Goal: Task Accomplishment & Management: Complete application form

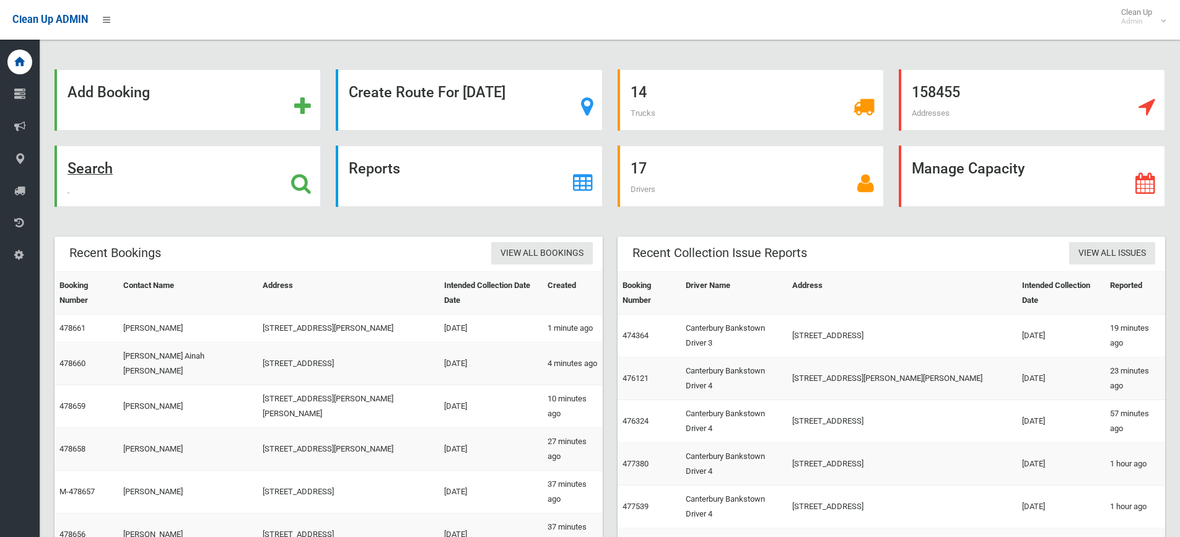
drag, startPoint x: 100, startPoint y: 168, endPoint x: 126, endPoint y: 134, distance: 43.3
click at [102, 168] on strong "Search" at bounding box center [89, 168] width 45 height 17
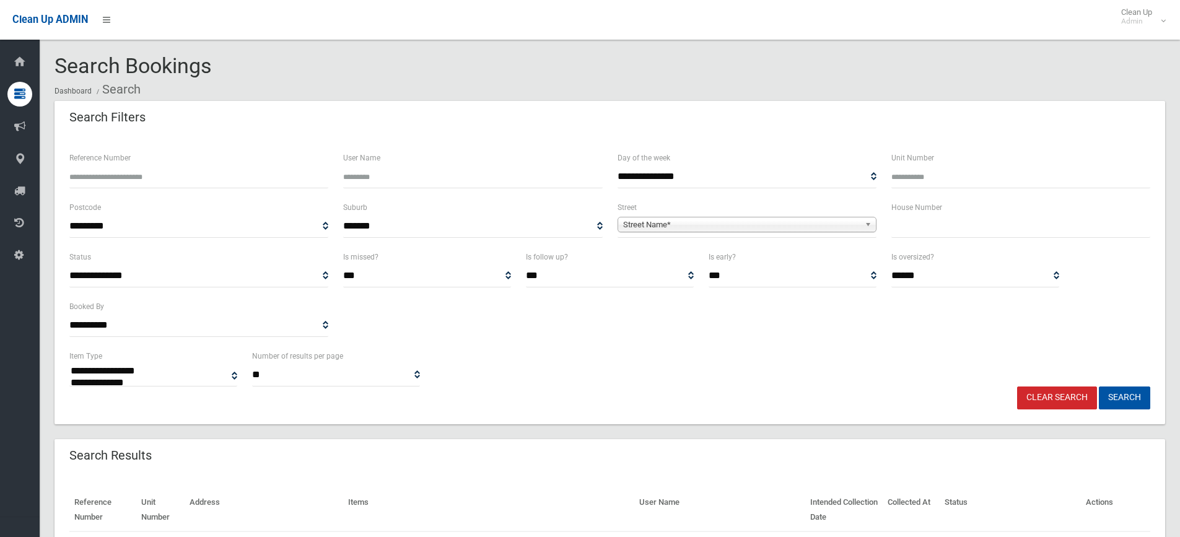
select select
click at [931, 233] on input "text" at bounding box center [1020, 226] width 259 height 23
click at [744, 219] on span "Street Name*" at bounding box center [741, 224] width 237 height 15
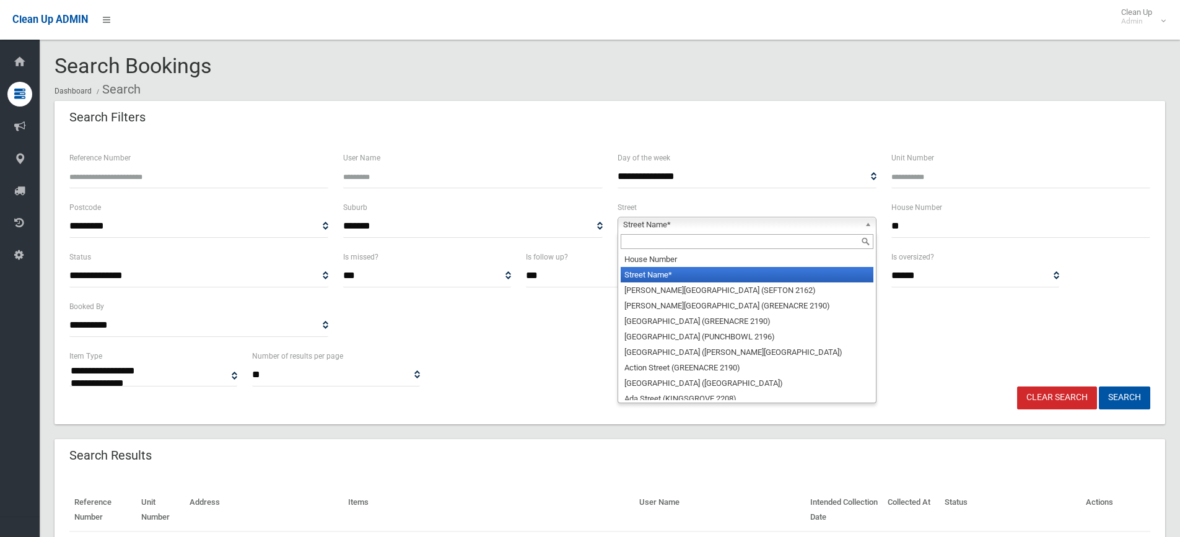
click at [945, 226] on input "**" at bounding box center [1020, 226] width 259 height 23
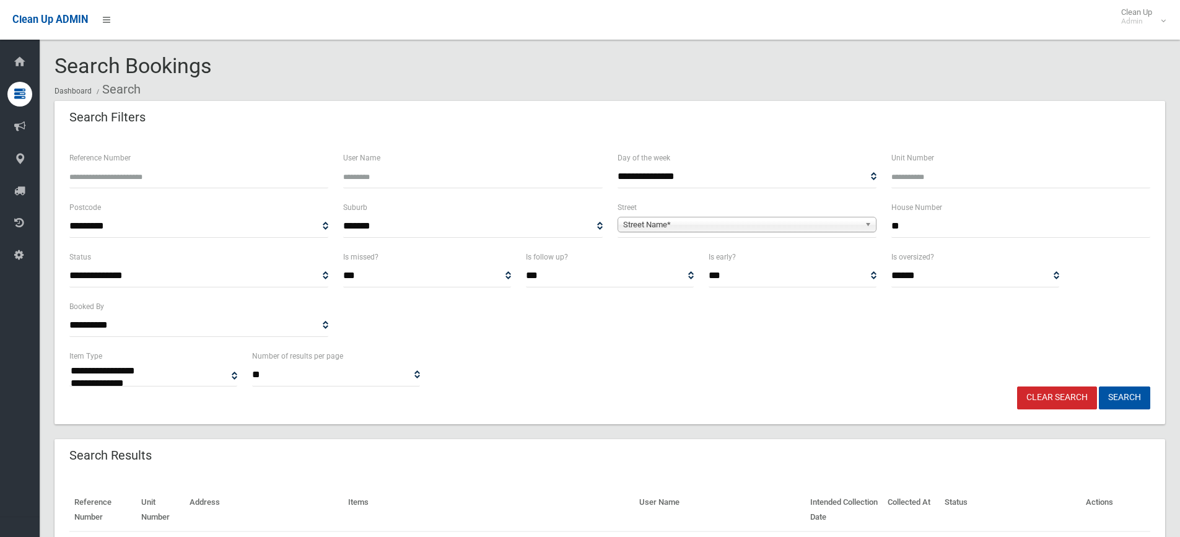
type input "*"
type input "**"
click at [752, 227] on span "Street Name*" at bounding box center [741, 224] width 237 height 15
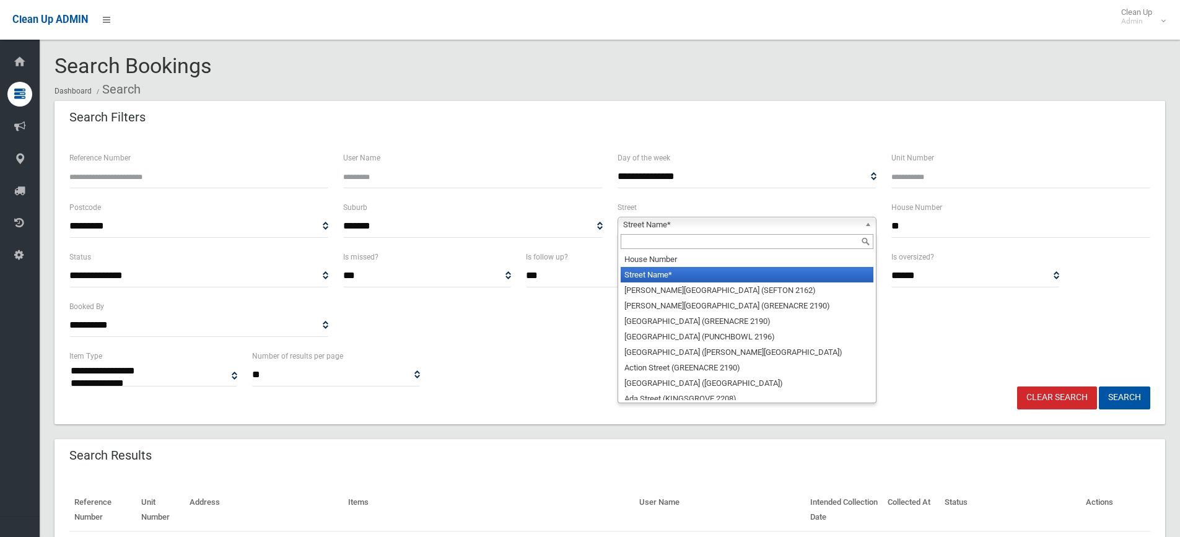
click at [679, 240] on input "text" at bounding box center [746, 241] width 253 height 15
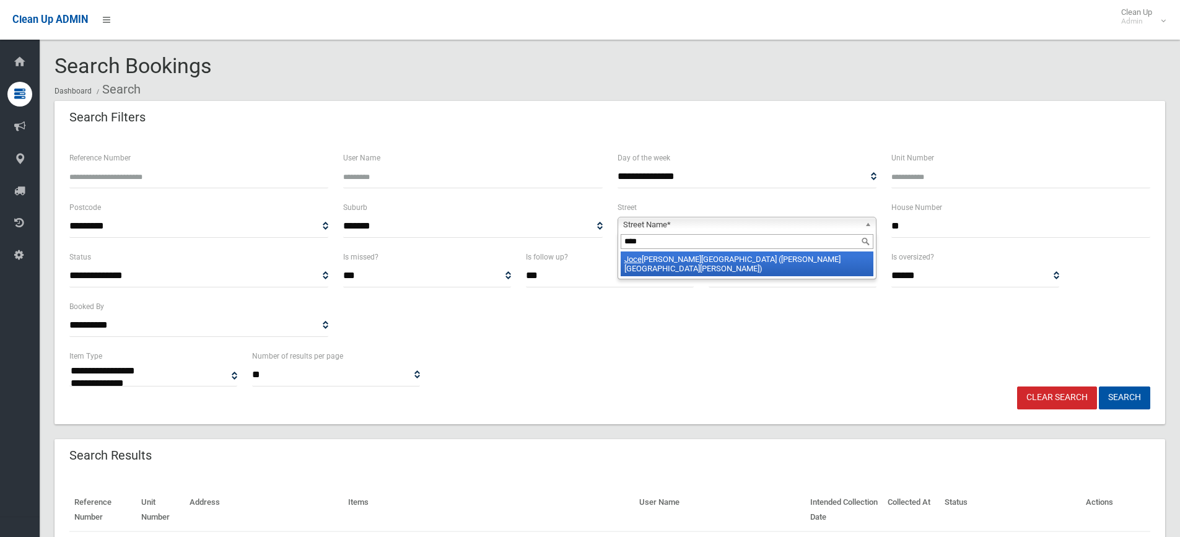
type input "****"
click at [690, 255] on li "Joce lyn Street (CHESTER HILL 2162)" at bounding box center [746, 263] width 253 height 25
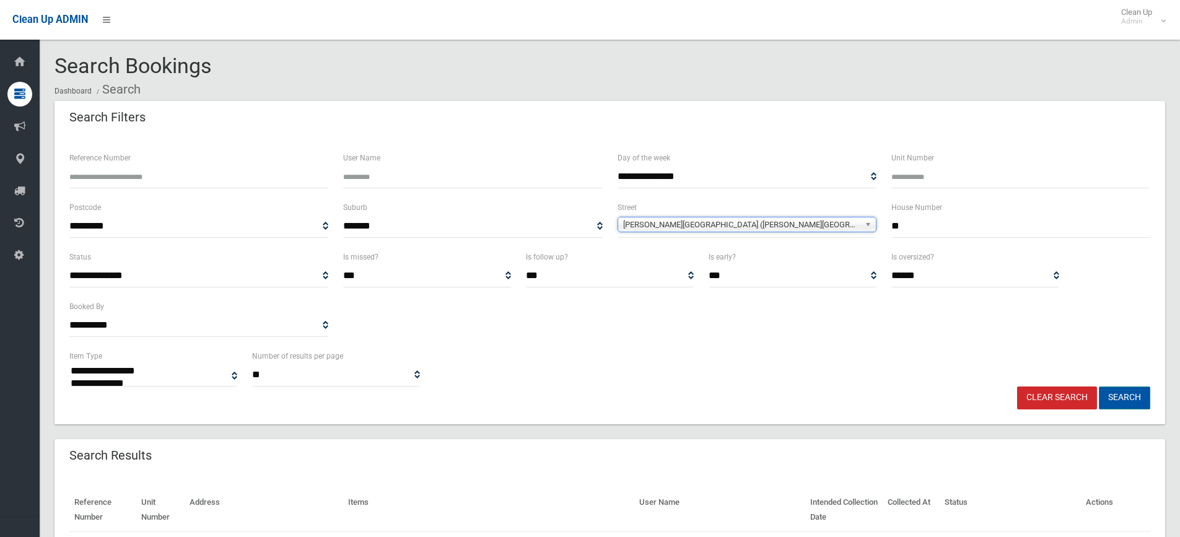
click at [1134, 400] on button "Search" at bounding box center [1123, 397] width 51 height 23
select select
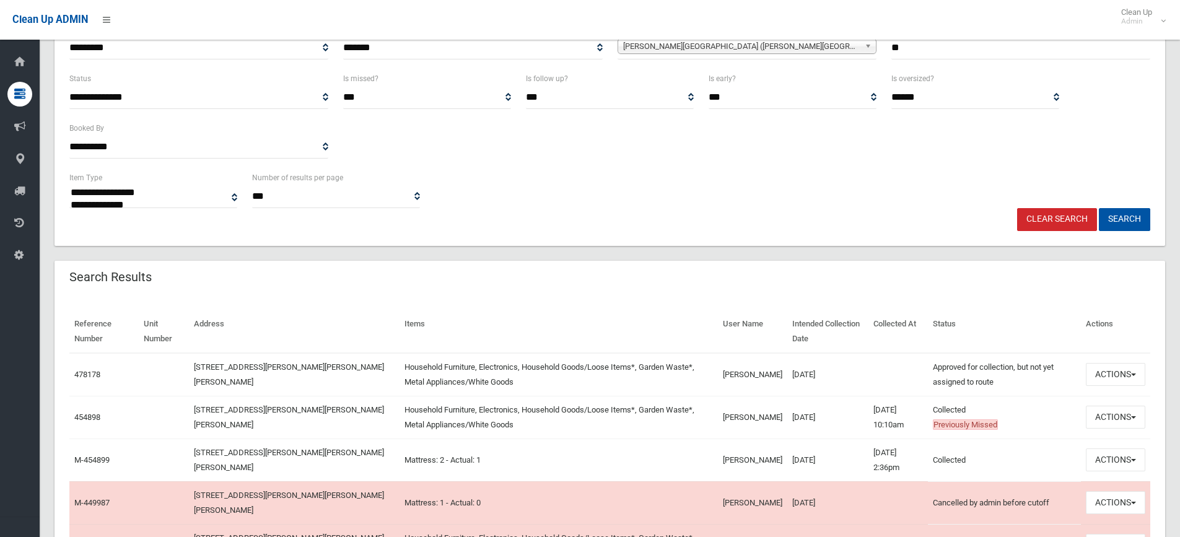
scroll to position [248, 0]
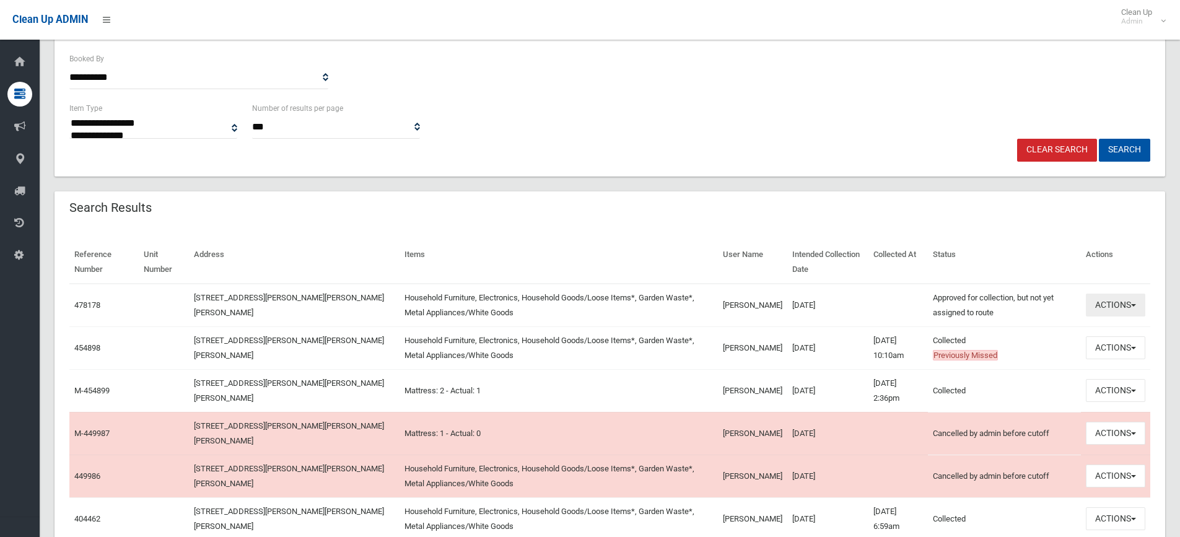
click at [1097, 315] on button "Actions" at bounding box center [1114, 304] width 59 height 23
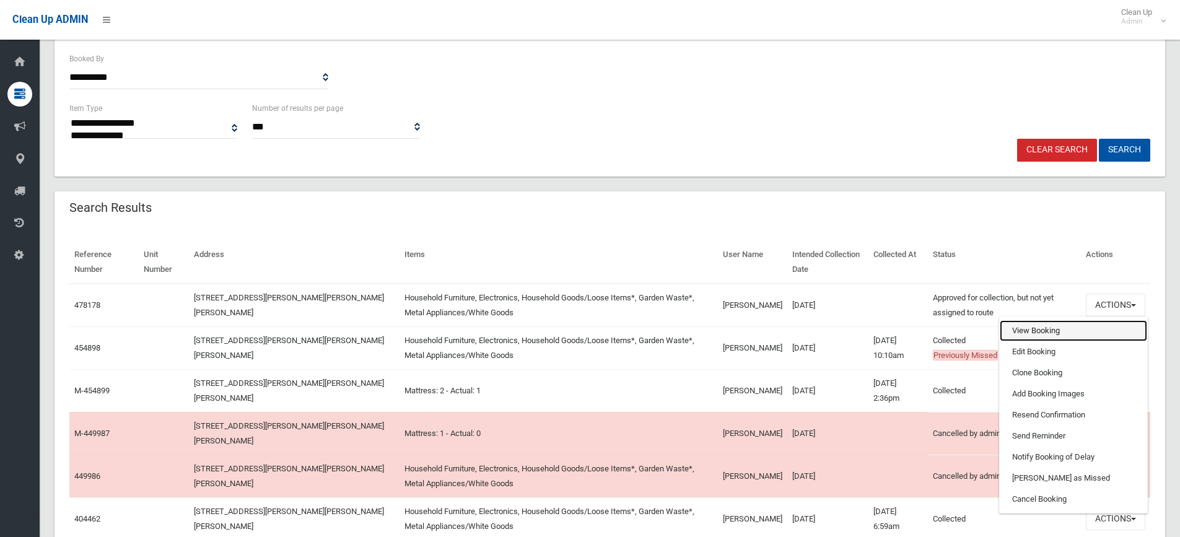
click at [1053, 337] on link "View Booking" at bounding box center [1072, 330] width 147 height 21
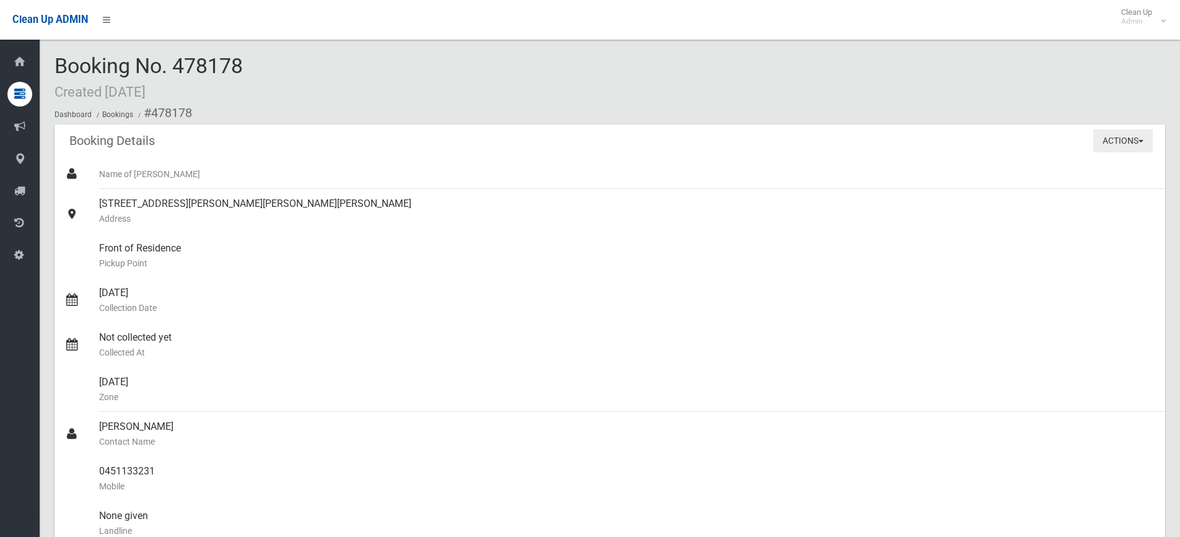
drag, startPoint x: 1111, startPoint y: 137, endPoint x: 1046, endPoint y: 164, distance: 70.8
click at [1111, 137] on button "Actions" at bounding box center [1122, 140] width 59 height 23
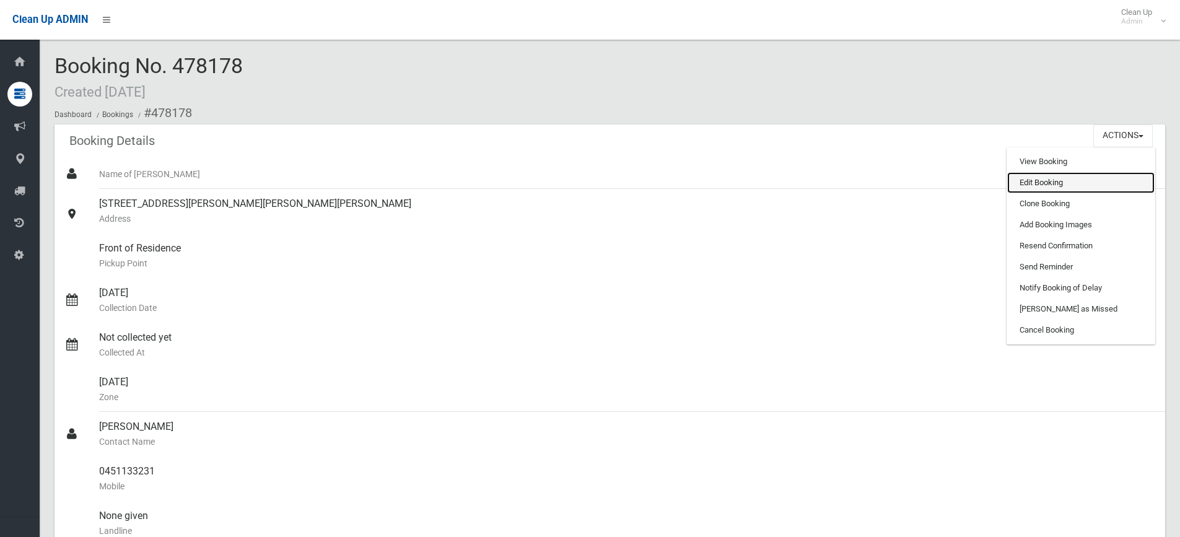
click at [1056, 189] on link "Edit Booking" at bounding box center [1080, 182] width 147 height 21
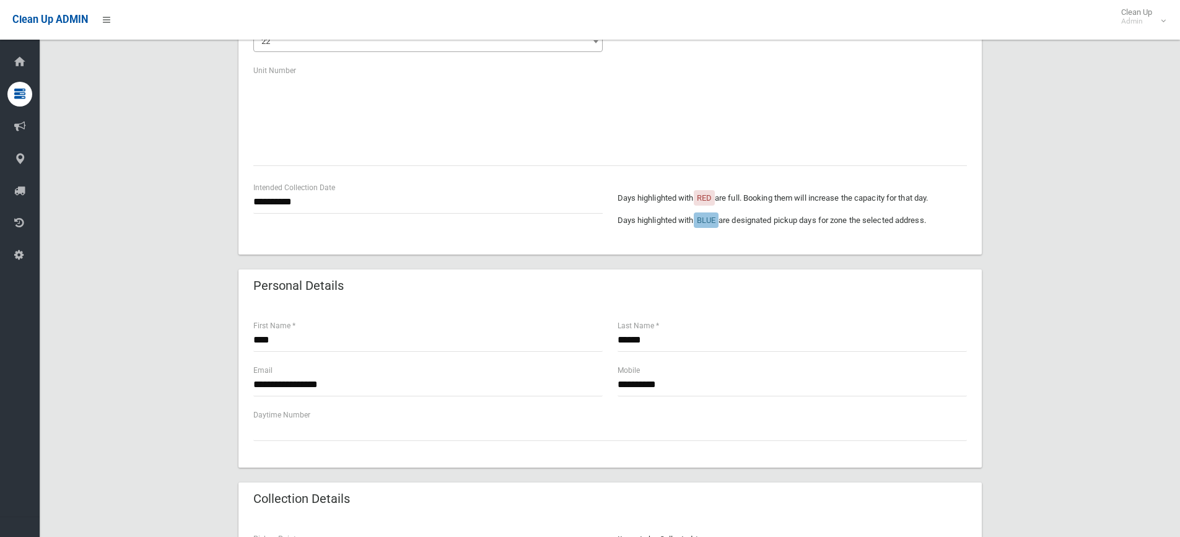
scroll to position [186, 0]
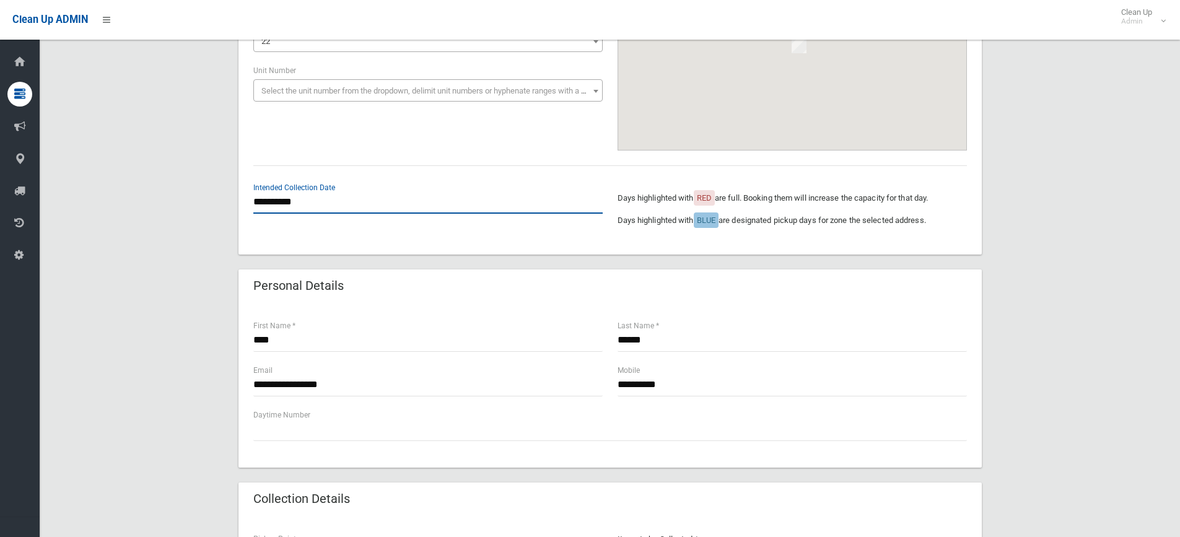
click at [283, 201] on input "**********" at bounding box center [427, 202] width 349 height 23
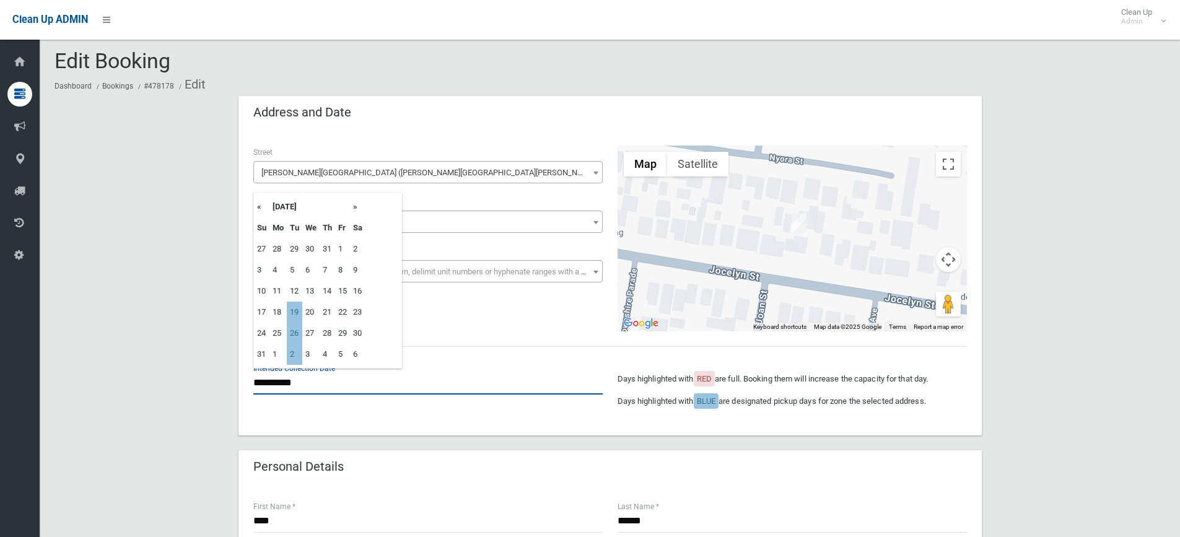
scroll to position [0, 0]
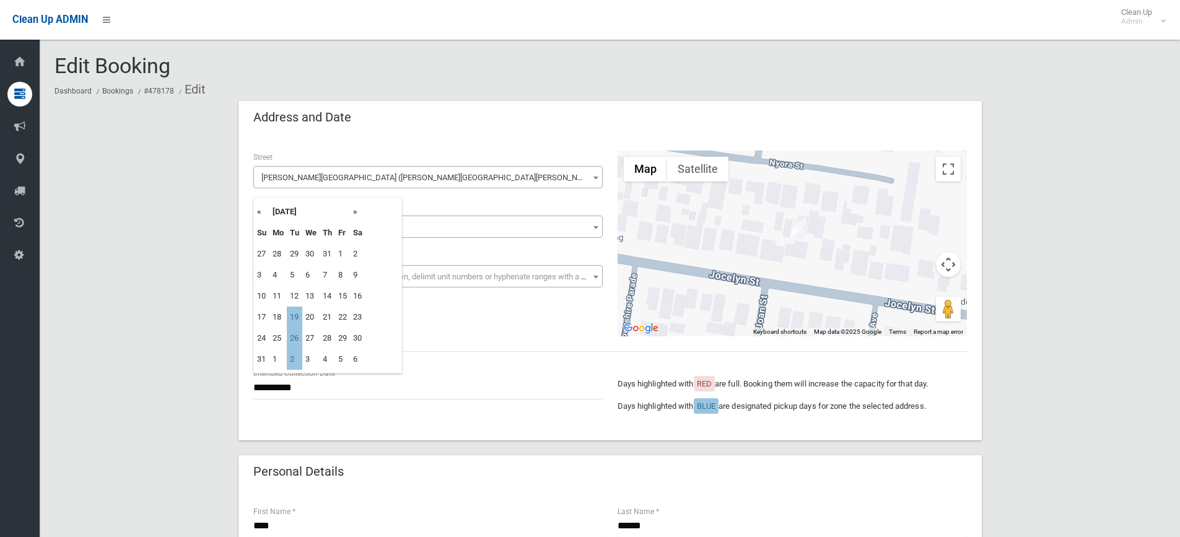
click at [358, 212] on th "»" at bounding box center [357, 211] width 15 height 21
click at [261, 213] on th "«" at bounding box center [261, 211] width 15 height 21
click at [355, 212] on th "»" at bounding box center [357, 211] width 15 height 21
click at [295, 337] on td "30" at bounding box center [294, 338] width 15 height 21
type input "**********"
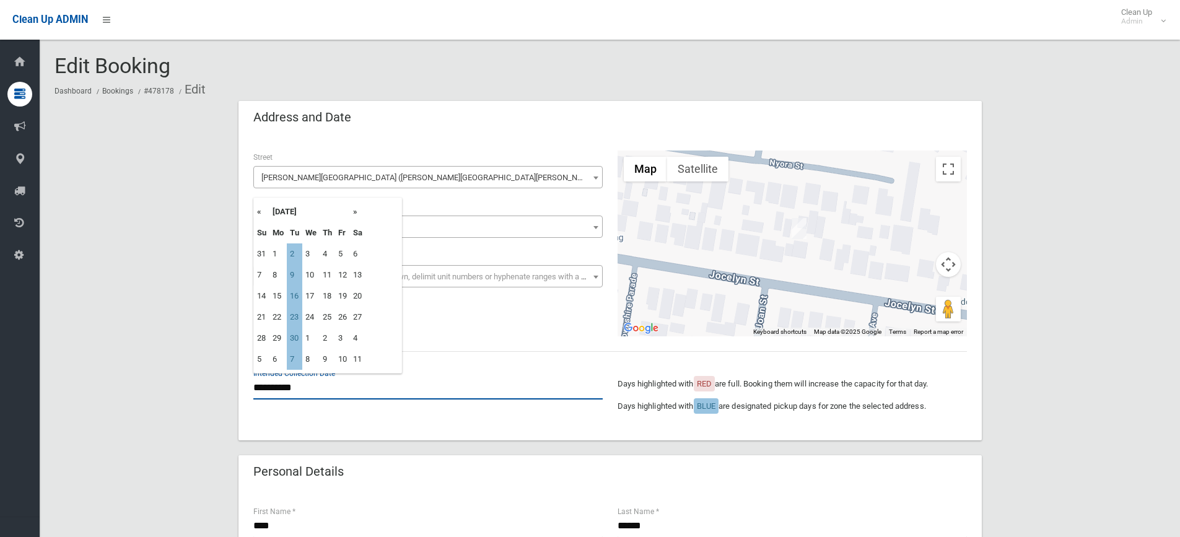
click at [287, 384] on input "**********" at bounding box center [427, 387] width 349 height 23
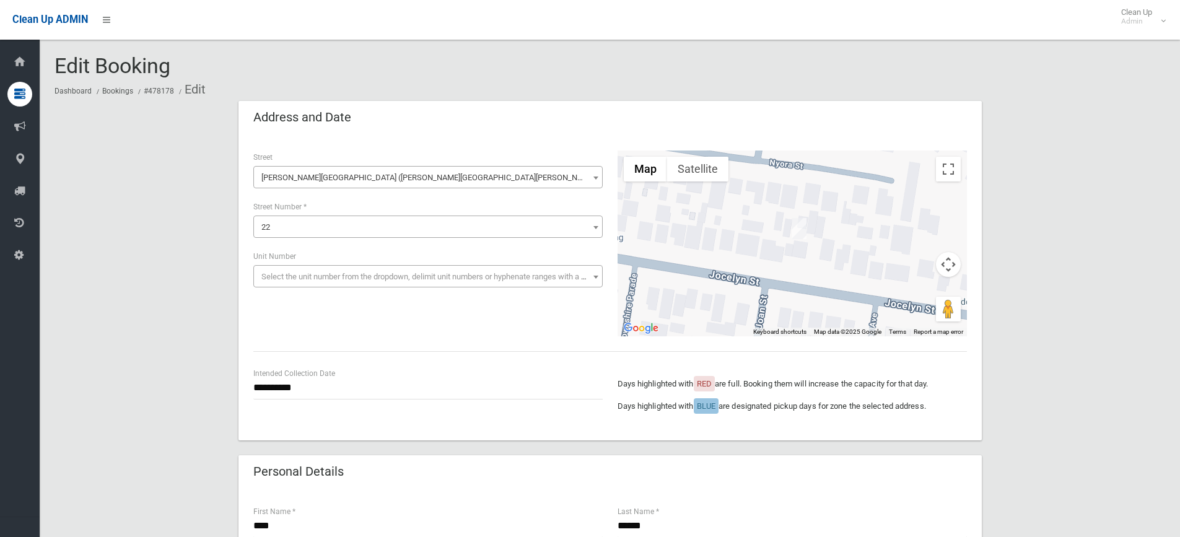
click at [453, 373] on div "**********" at bounding box center [427, 383] width 349 height 33
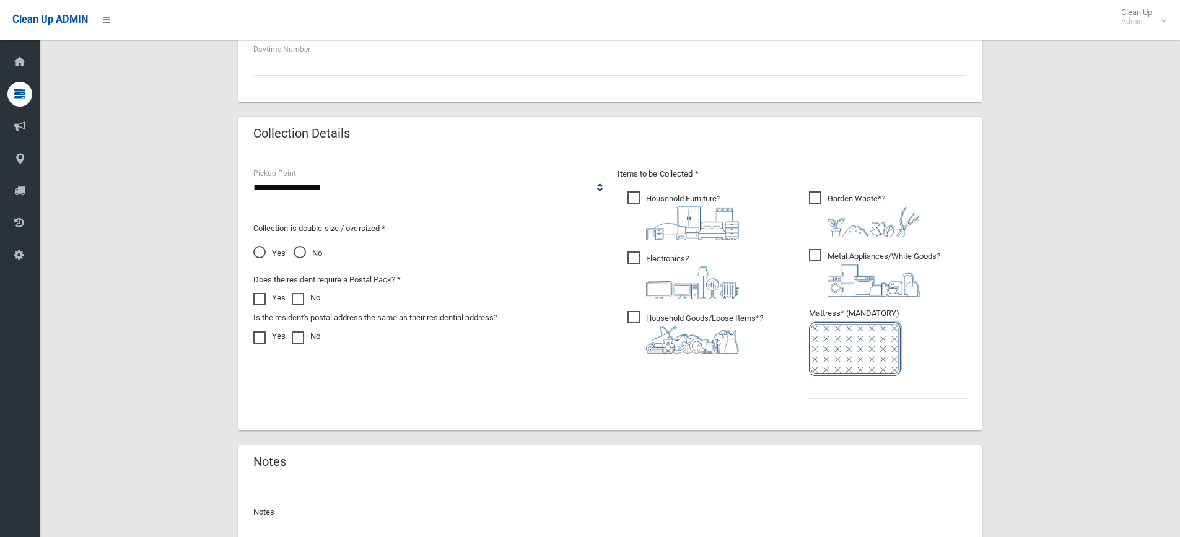
scroll to position [557, 0]
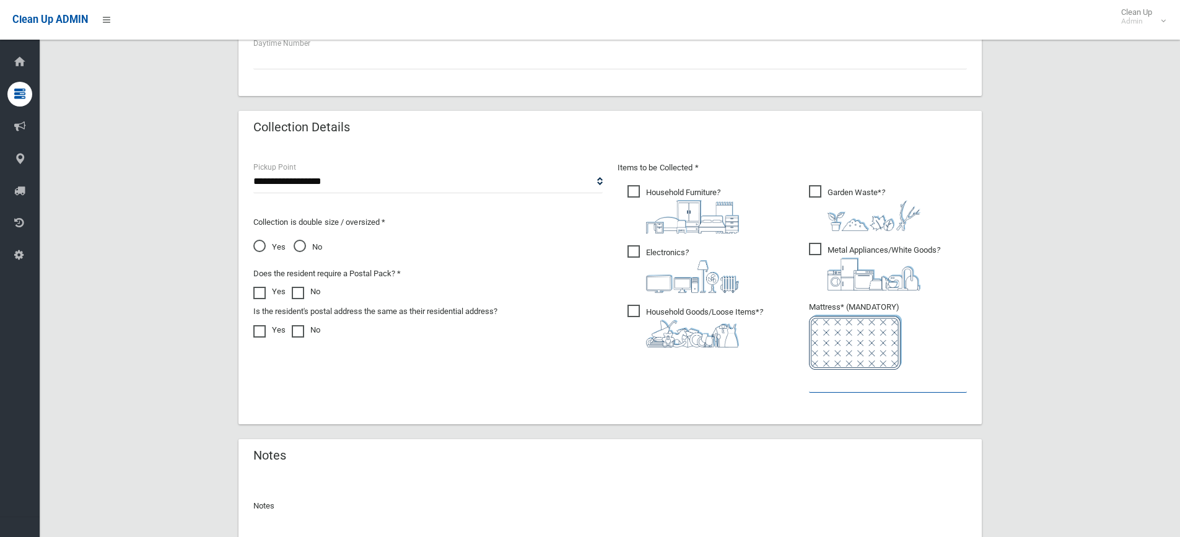
click at [840, 383] on input "text" at bounding box center [888, 381] width 158 height 23
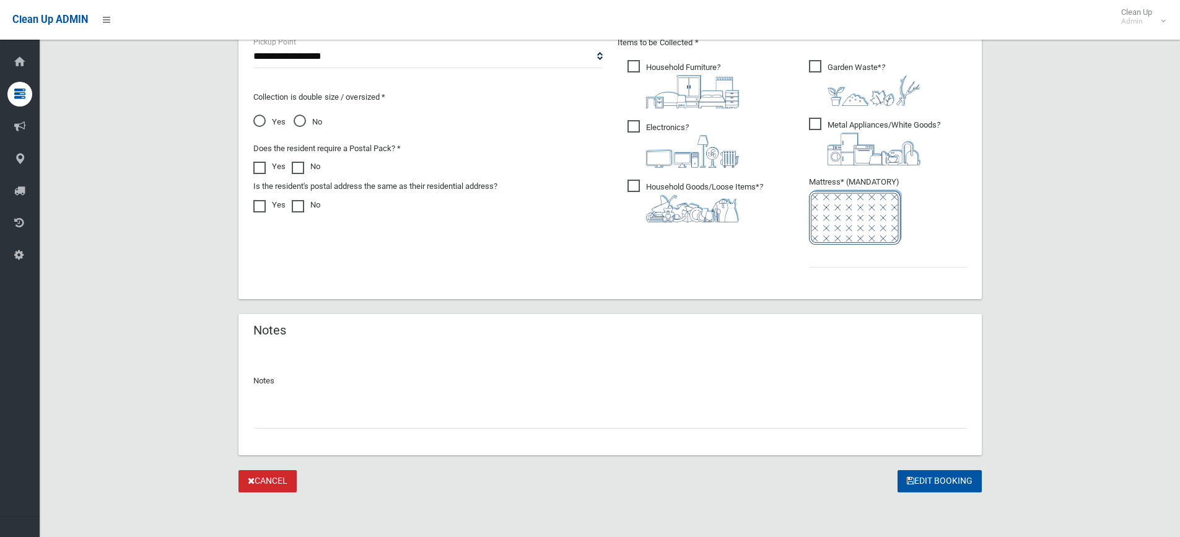
click at [361, 409] on input "text" at bounding box center [609, 417] width 713 height 23
type input "**********"
click at [850, 247] on input "text" at bounding box center [888, 256] width 158 height 23
type input "*"
click at [909, 478] on icon "submit" at bounding box center [909, 480] width 7 height 9
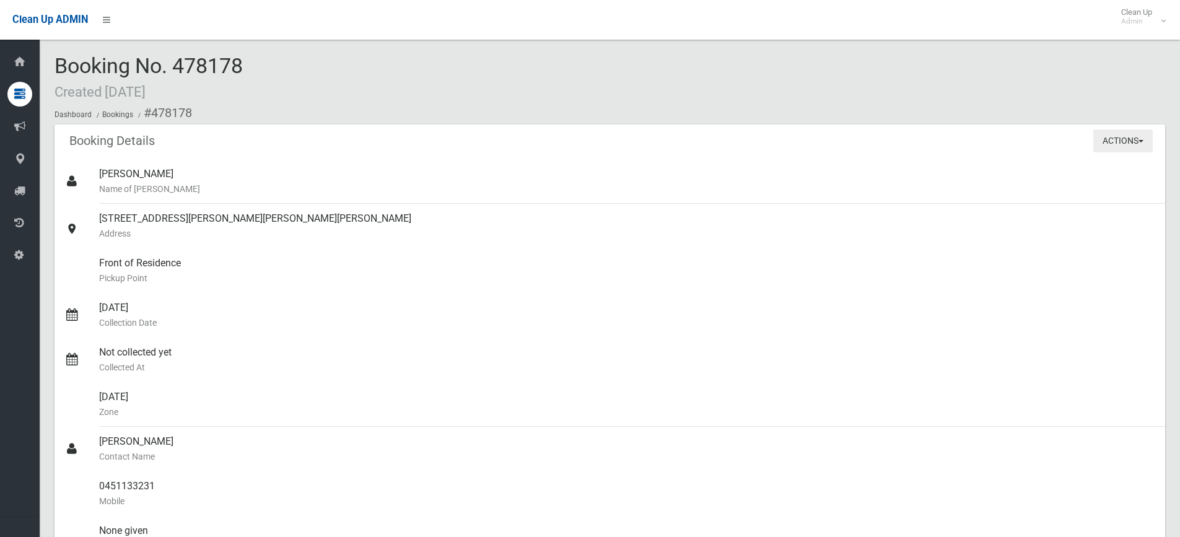
click at [1109, 146] on button "Actions" at bounding box center [1122, 140] width 59 height 23
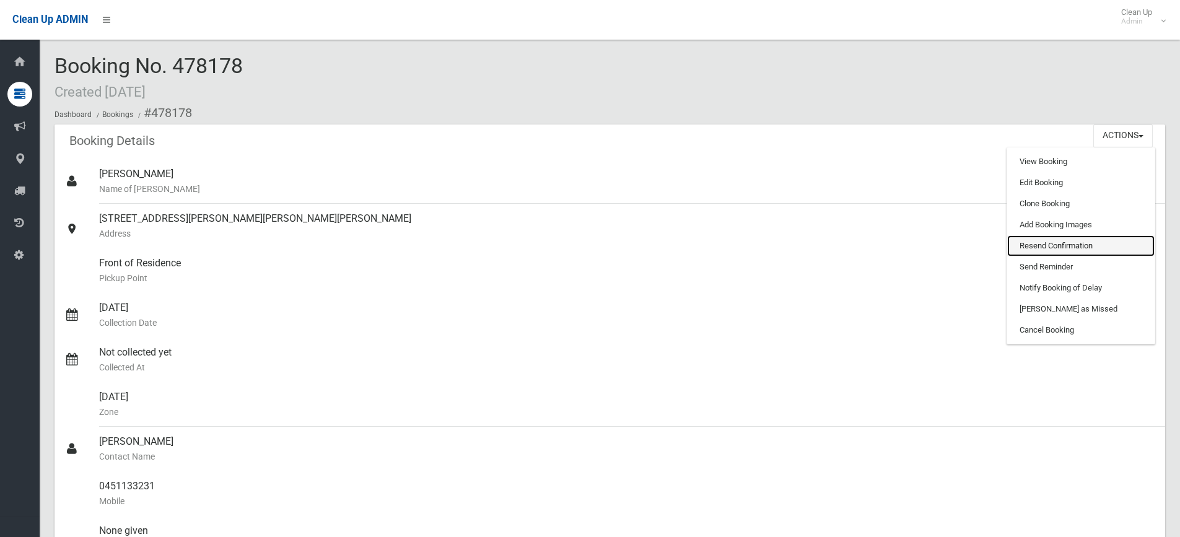
click at [1069, 249] on link "Resend Confirmation" at bounding box center [1080, 245] width 147 height 21
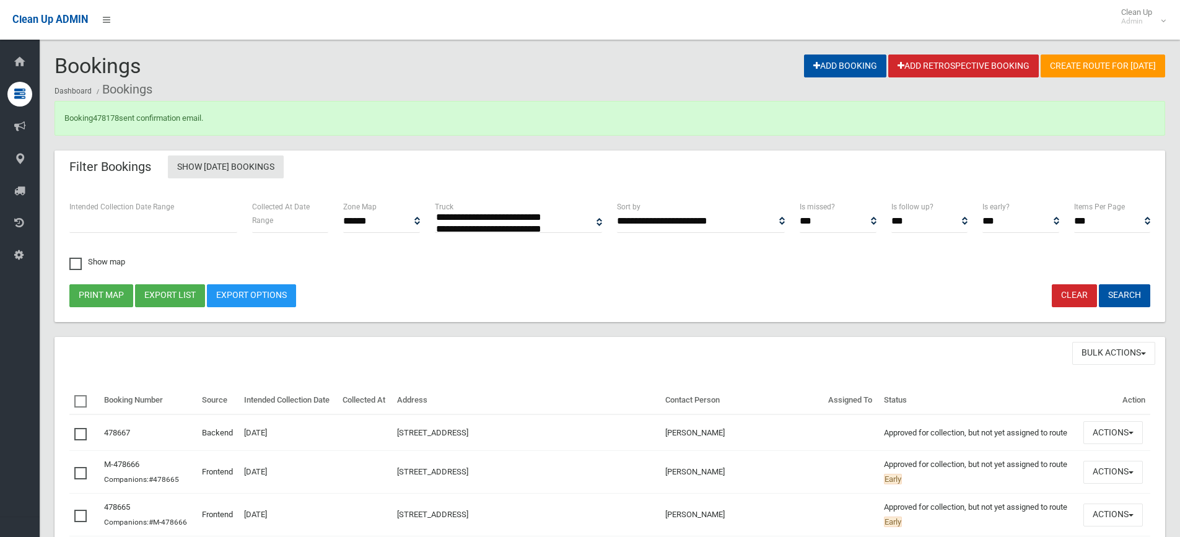
select select
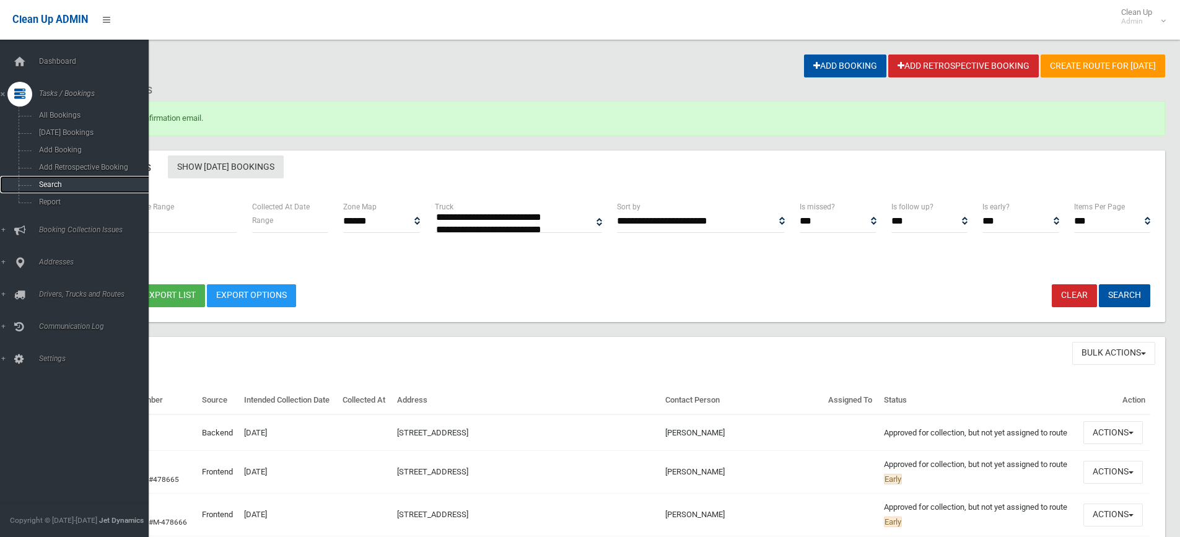
click at [56, 186] on span "Search" at bounding box center [91, 184] width 112 height 9
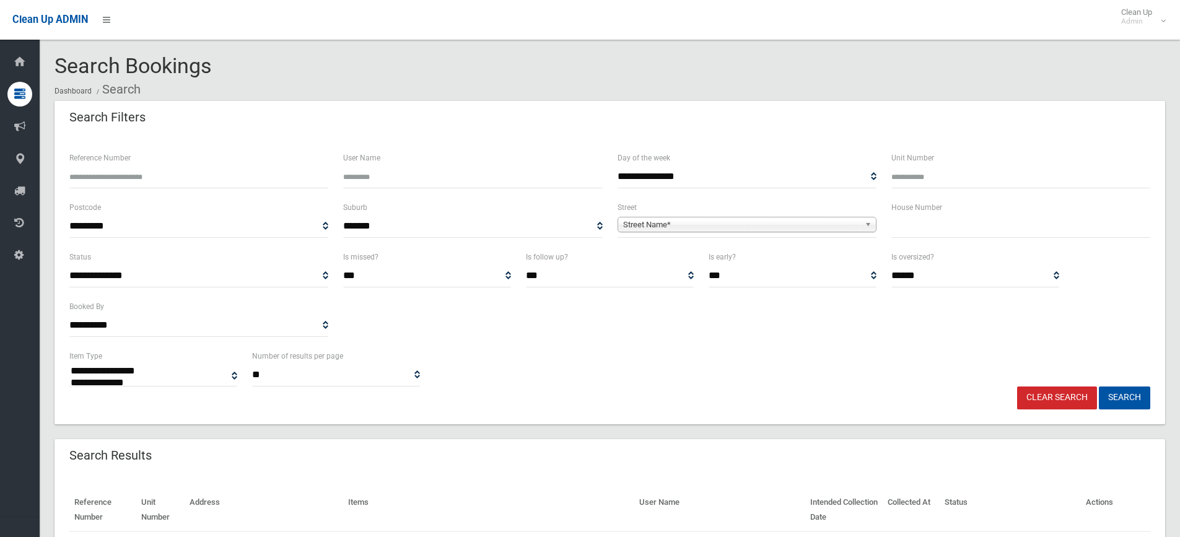
select select
click at [958, 219] on input "text" at bounding box center [1020, 226] width 259 height 23
type input "*****"
drag, startPoint x: 706, startPoint y: 223, endPoint x: 658, endPoint y: 237, distance: 50.4
click at [707, 223] on span "Street Name*" at bounding box center [741, 224] width 237 height 15
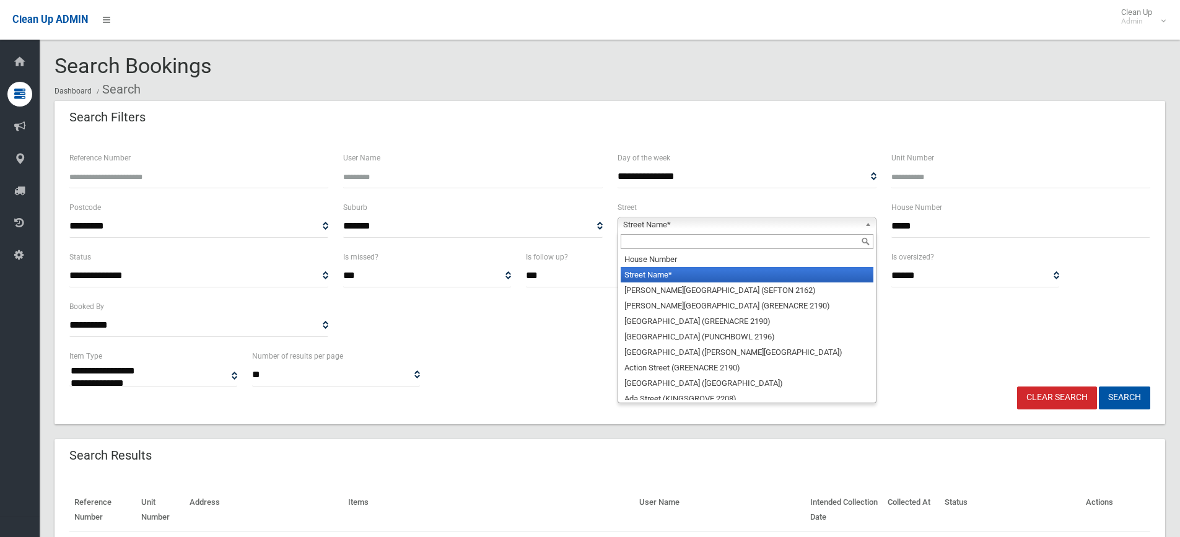
click at [656, 243] on input "text" at bounding box center [746, 241] width 253 height 15
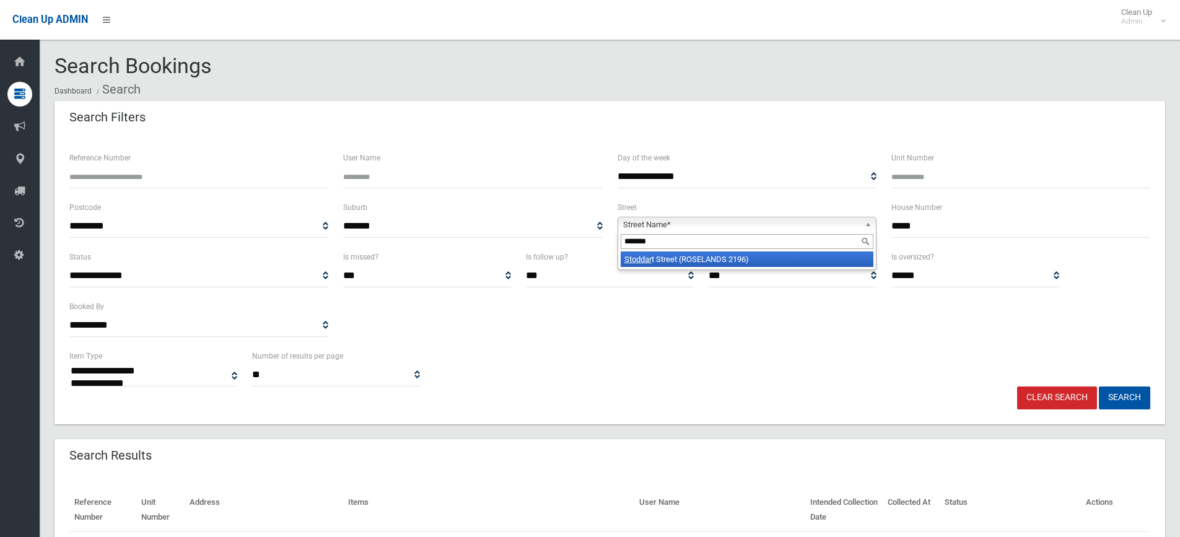
type input "*******"
click at [731, 263] on li "[GEOGRAPHIC_DATA] (ROSELANDS 2196)" at bounding box center [746, 258] width 253 height 15
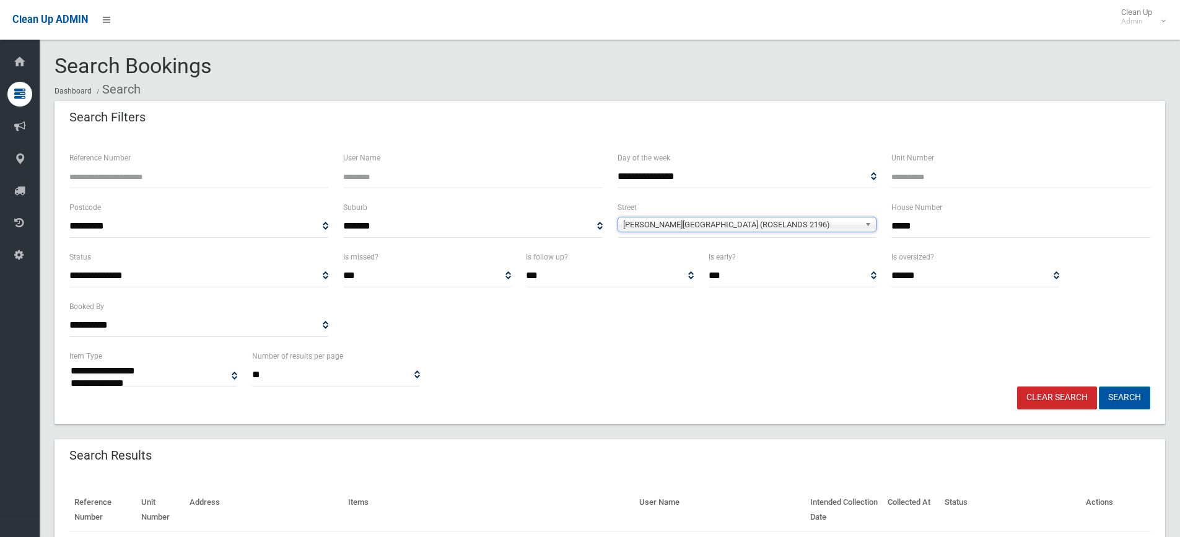
click at [1125, 399] on button "Search" at bounding box center [1123, 397] width 51 height 23
select select
